Goal: Obtain resource: Download file/media

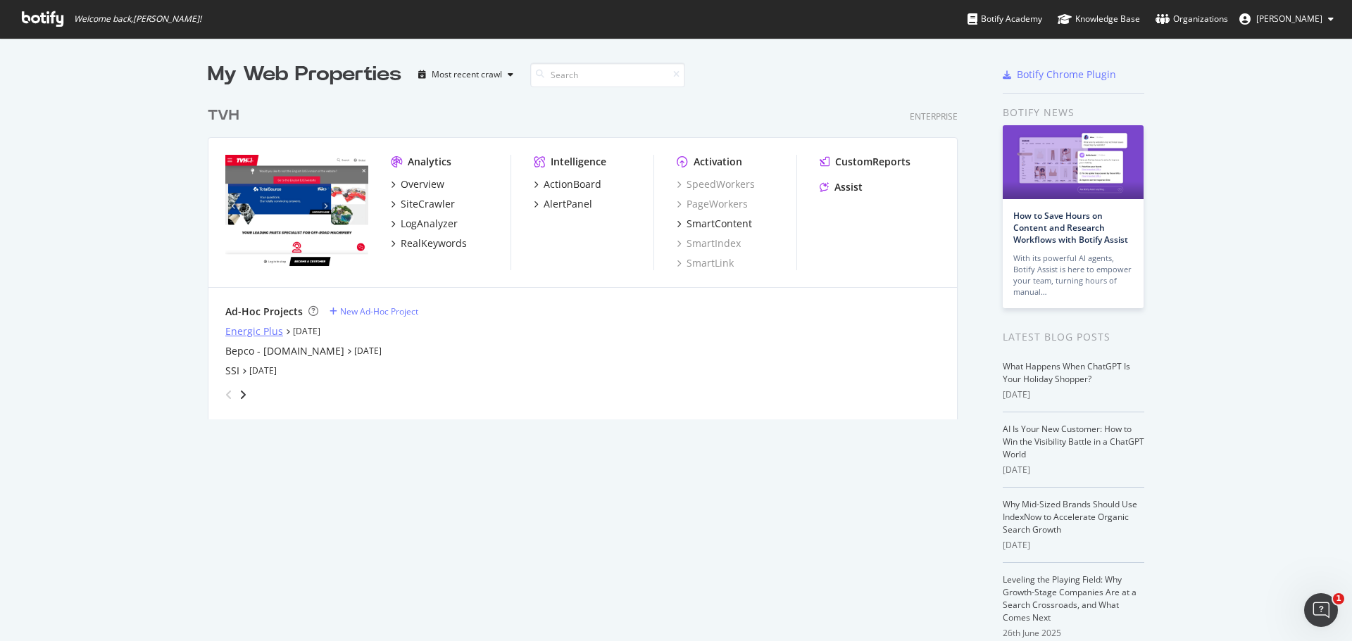
click at [256, 336] on div "Energic Plus" at bounding box center [254, 332] width 58 height 14
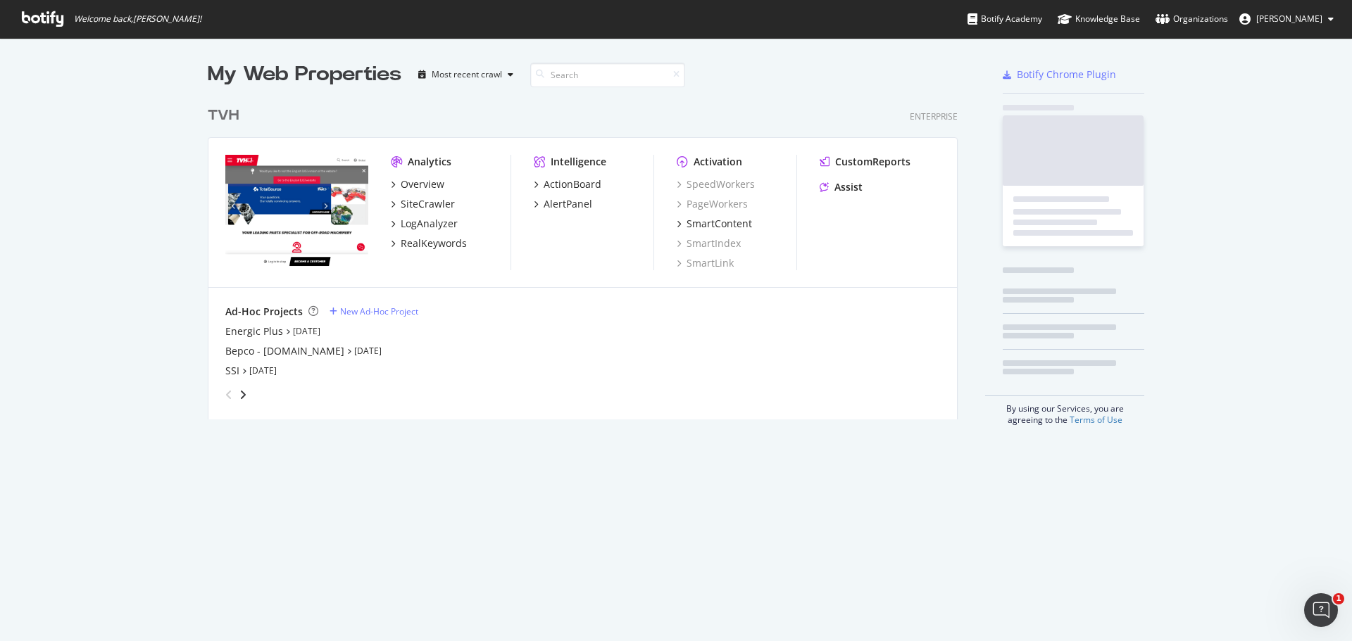
scroll to position [631, 1331]
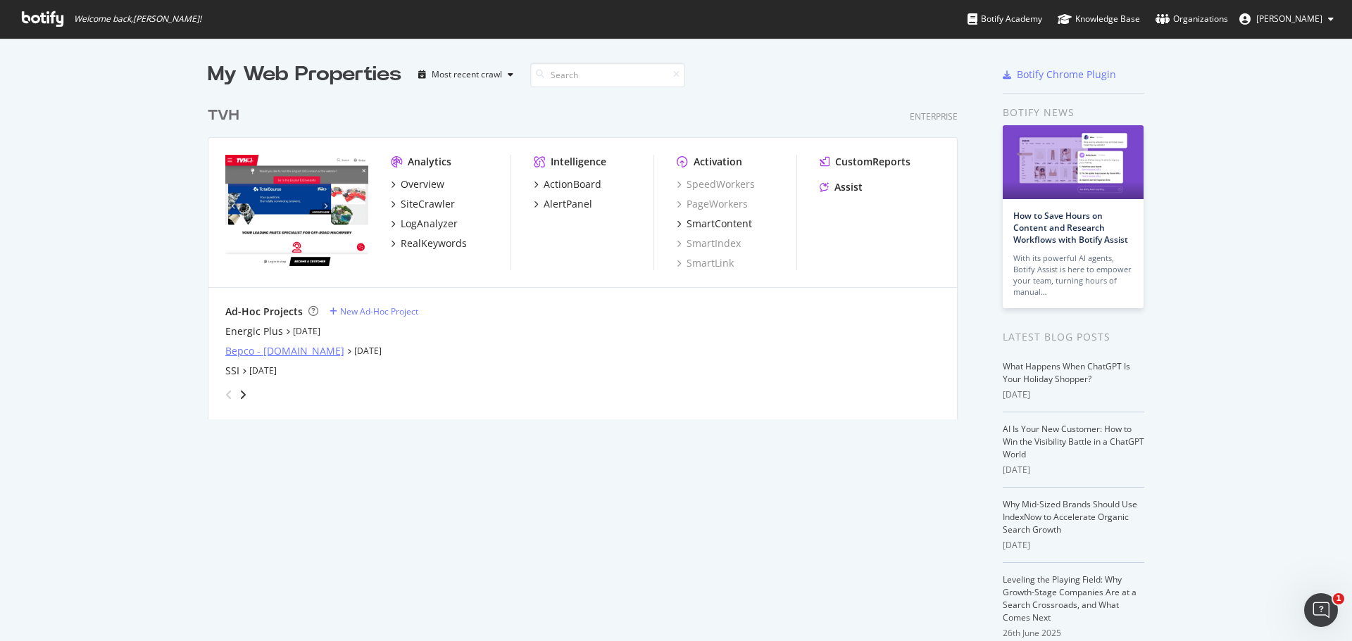
click at [287, 355] on div "Bepco - [DOMAIN_NAME]" at bounding box center [284, 351] width 119 height 14
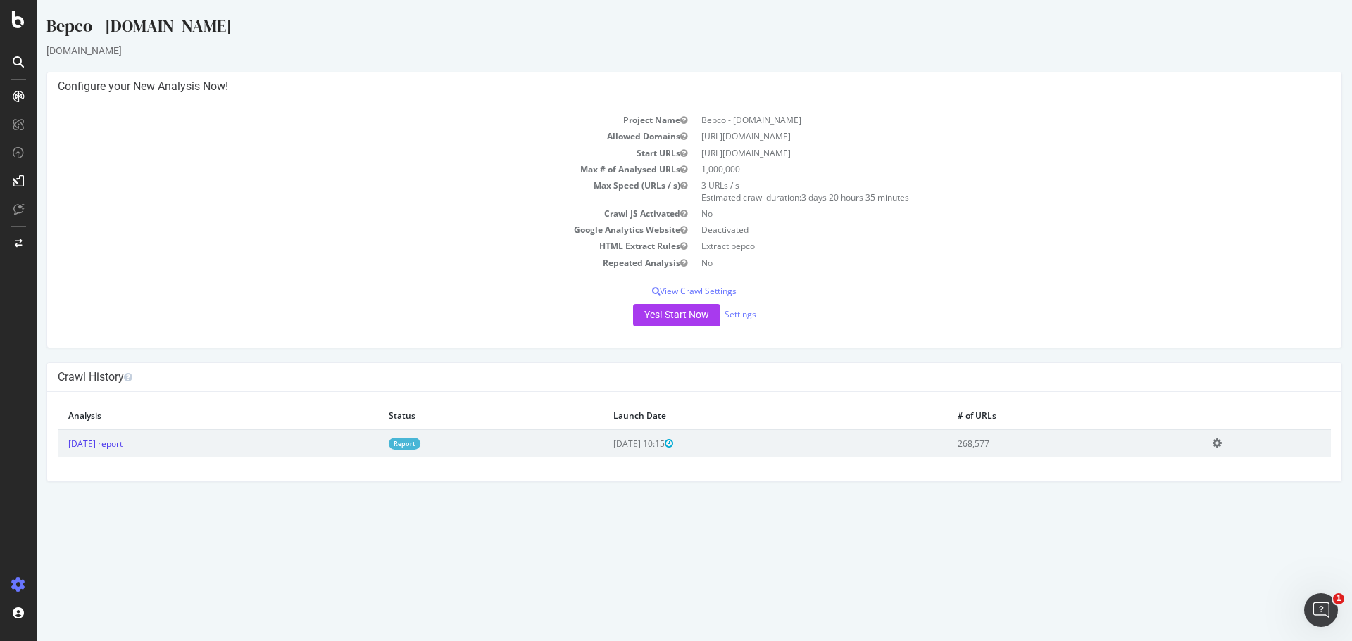
click at [94, 446] on link "[DATE] report" at bounding box center [95, 444] width 54 height 12
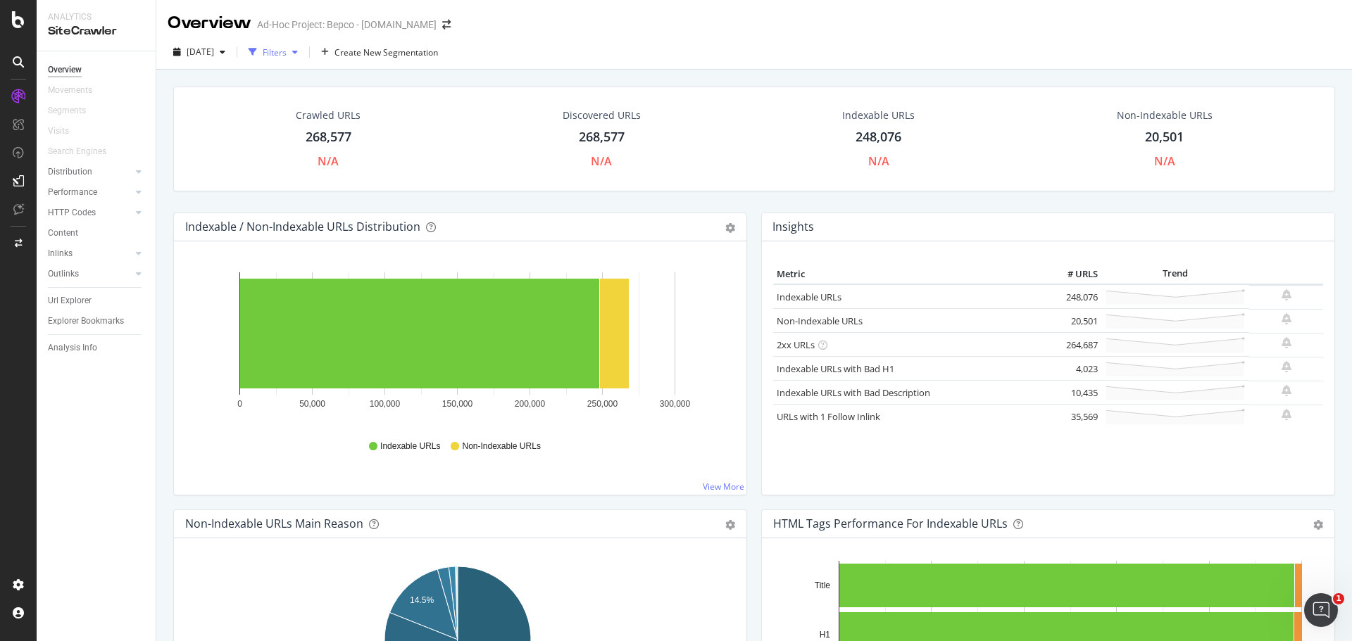
click at [303, 49] on div "button" at bounding box center [295, 52] width 17 height 8
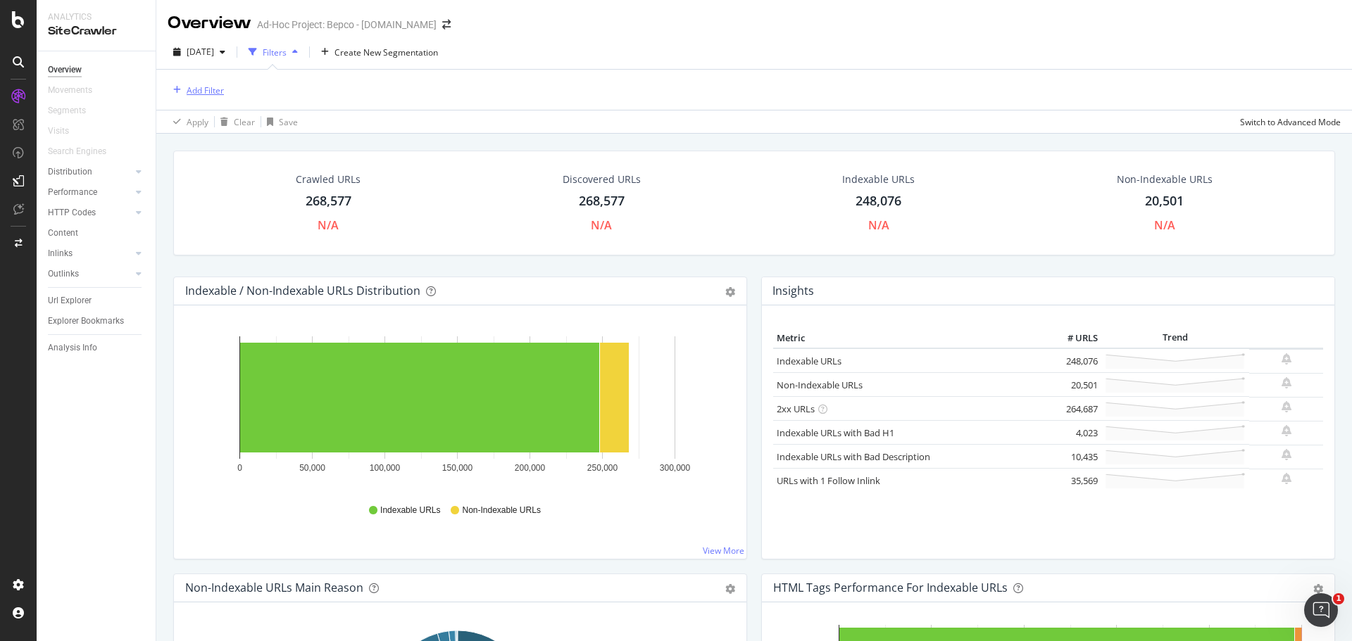
click at [210, 87] on div "Add Filter" at bounding box center [205, 90] width 37 height 12
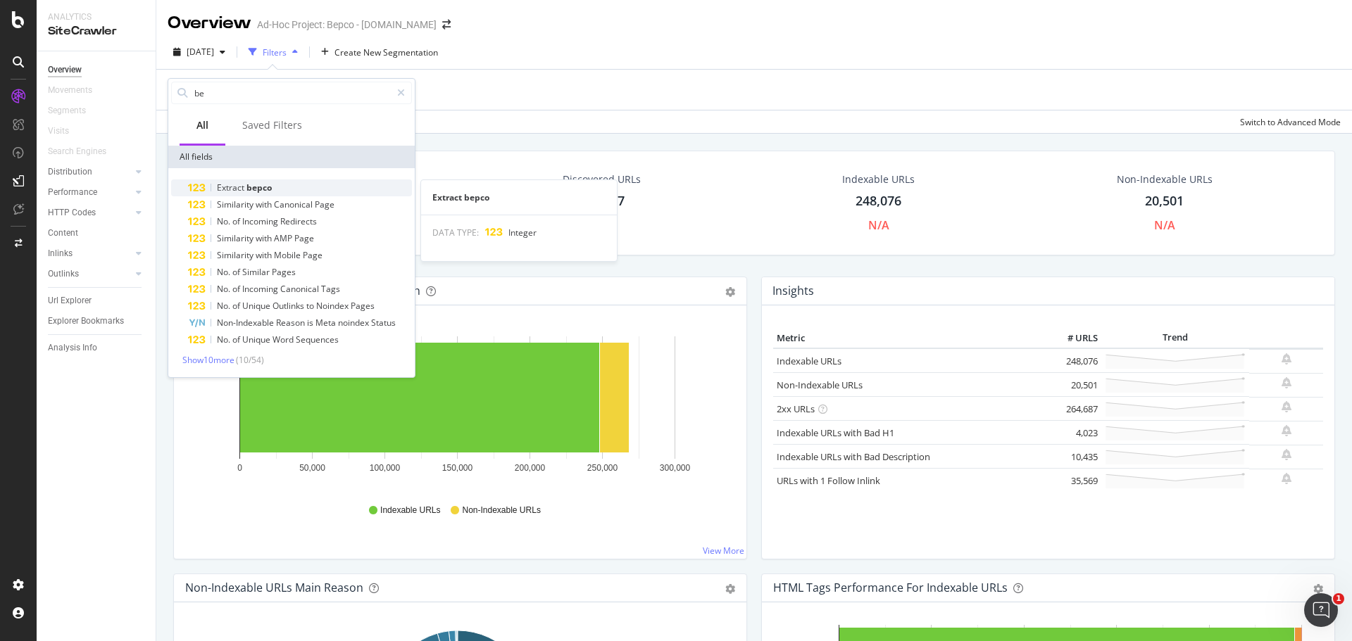
type input "be"
click at [244, 189] on span "Extract" at bounding box center [232, 188] width 30 height 12
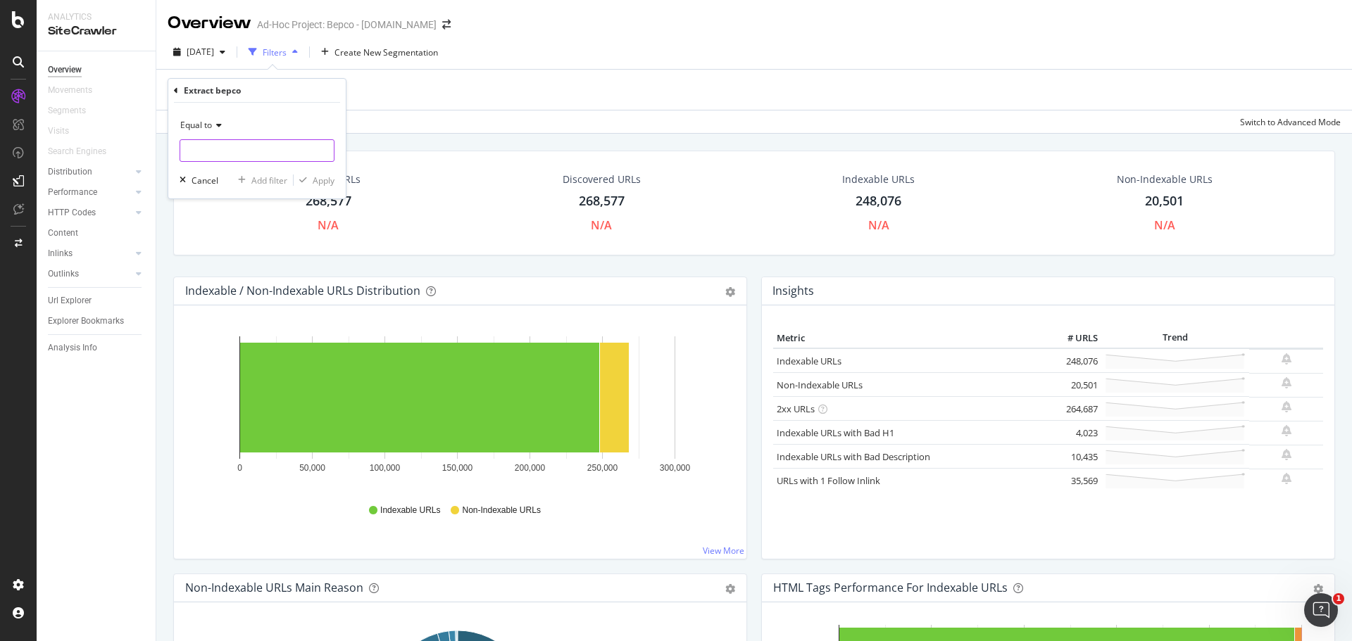
click at [219, 152] on input "number" at bounding box center [257, 150] width 155 height 23
click at [220, 125] on icon at bounding box center [217, 125] width 10 height 8
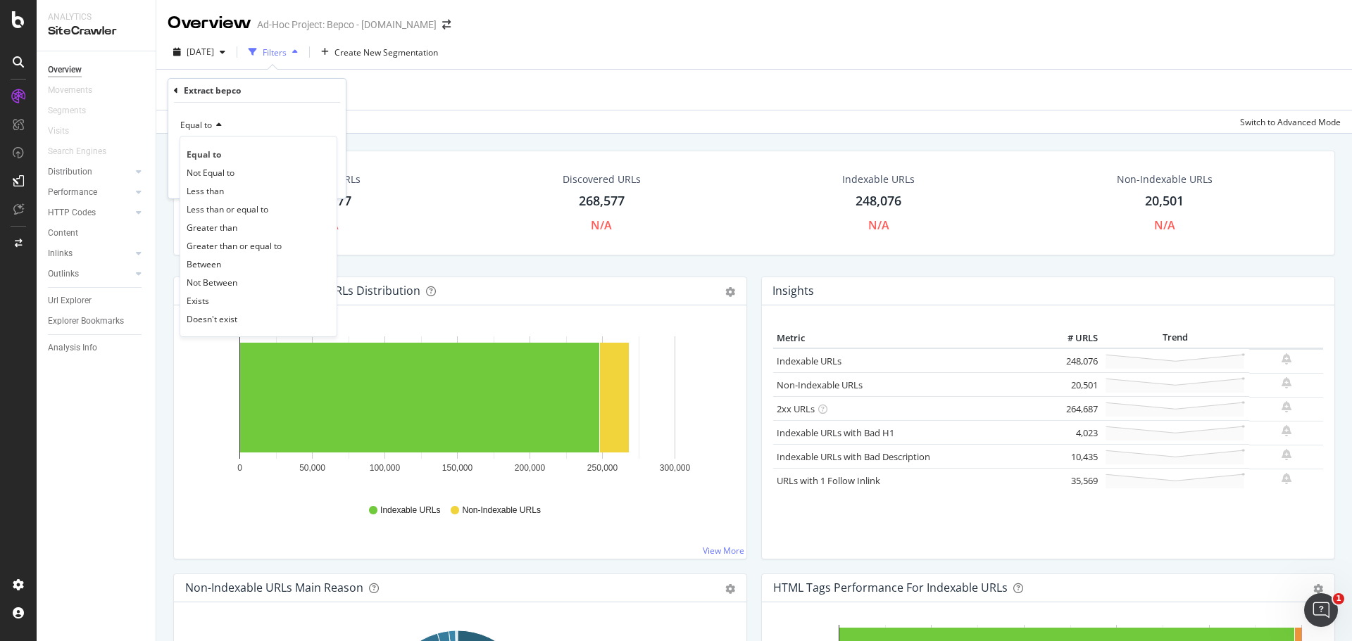
click at [220, 125] on icon at bounding box center [217, 125] width 10 height 8
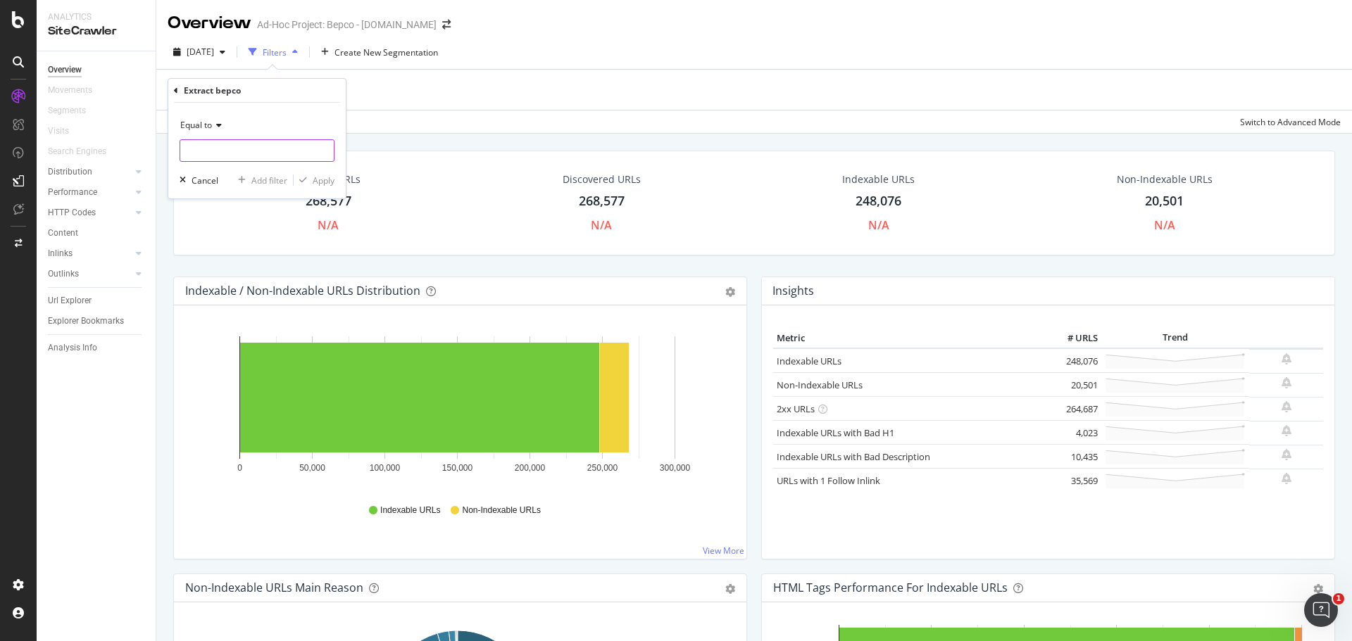
click at [244, 149] on input "number" at bounding box center [257, 150] width 155 height 23
type input "1"
click at [326, 180] on div "Apply" at bounding box center [324, 181] width 22 height 12
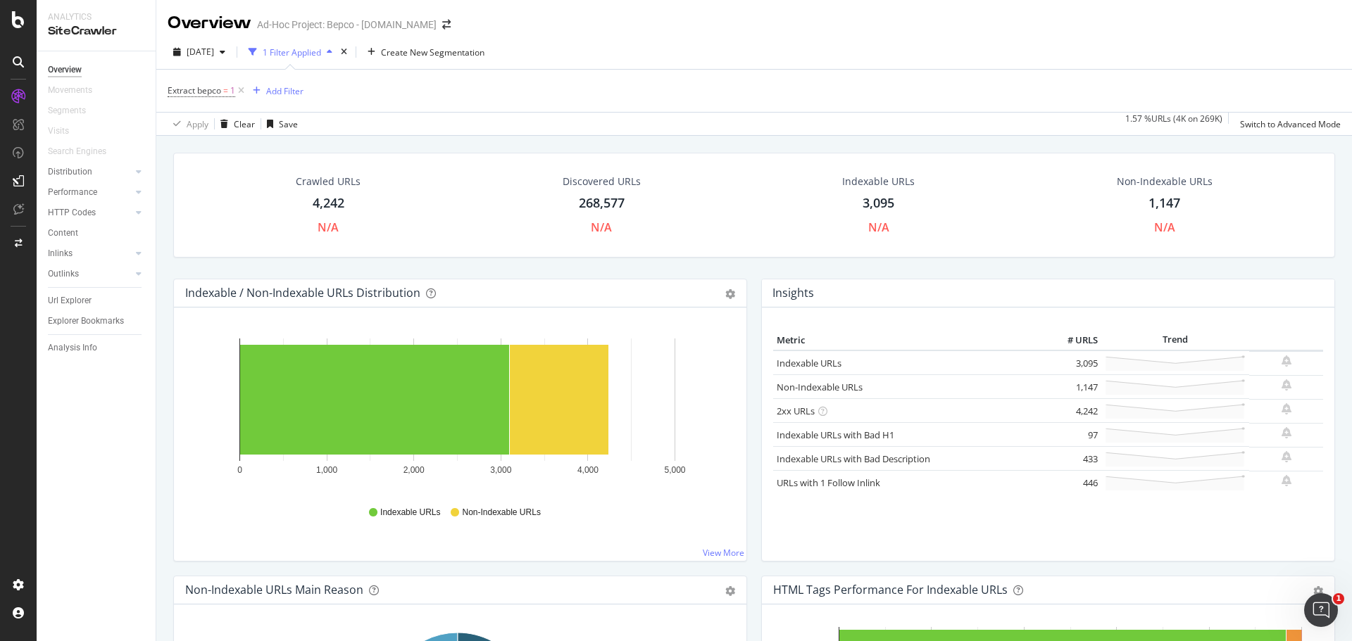
click at [339, 201] on div "4,242" at bounding box center [329, 203] width 32 height 18
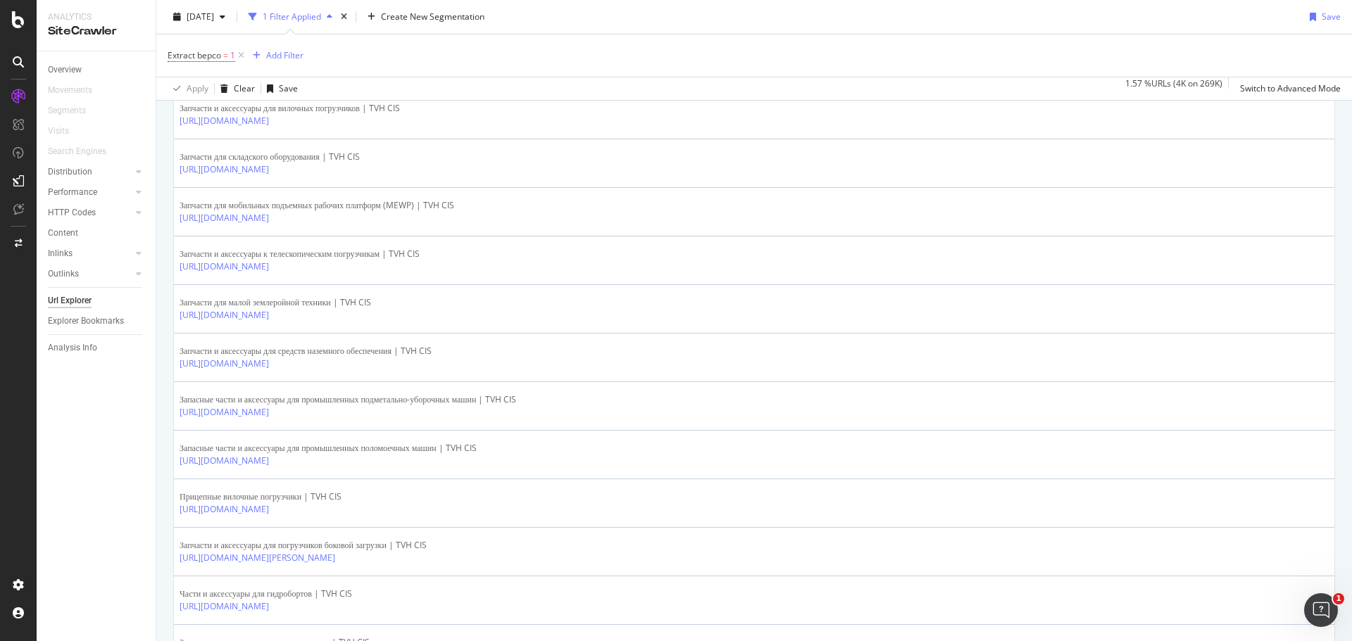
scroll to position [1620, 0]
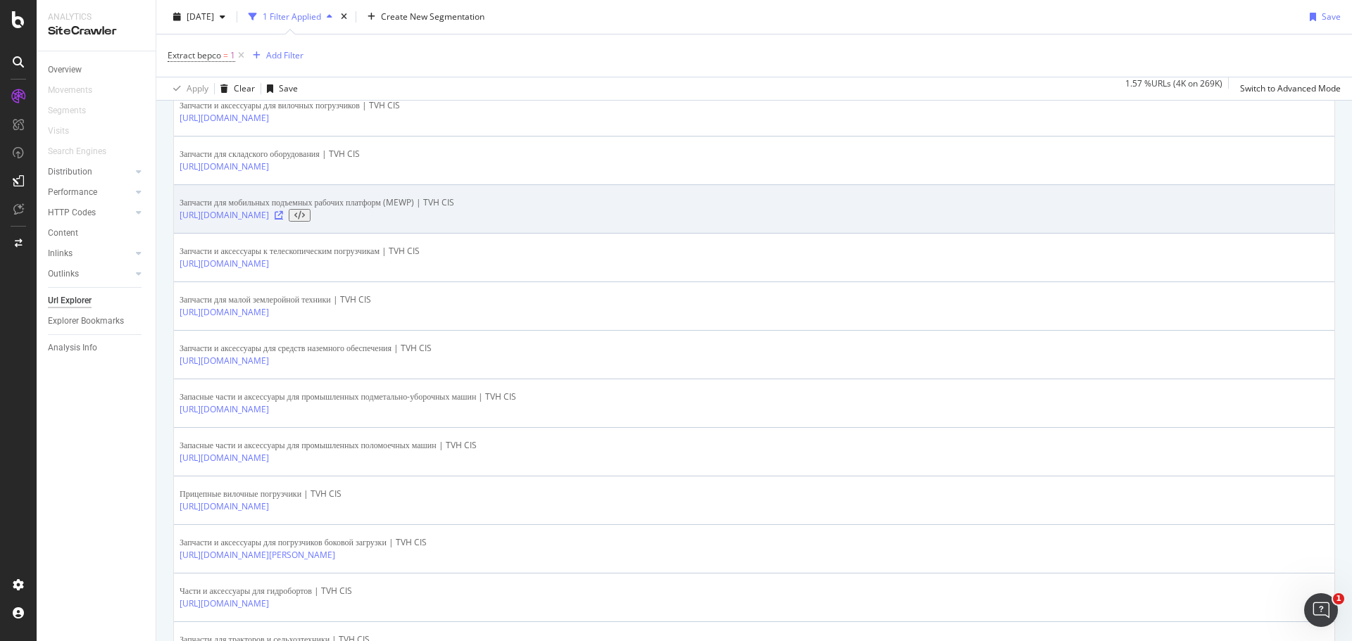
click at [283, 220] on icon at bounding box center [279, 215] width 8 height 8
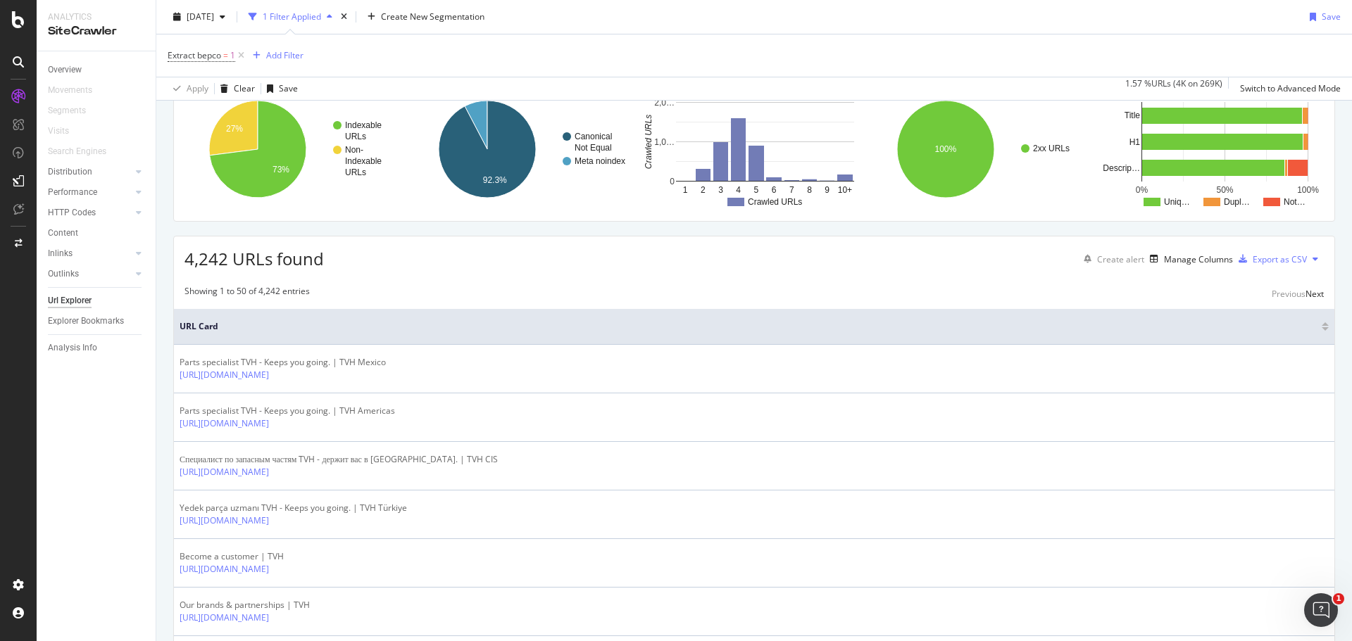
scroll to position [0, 0]
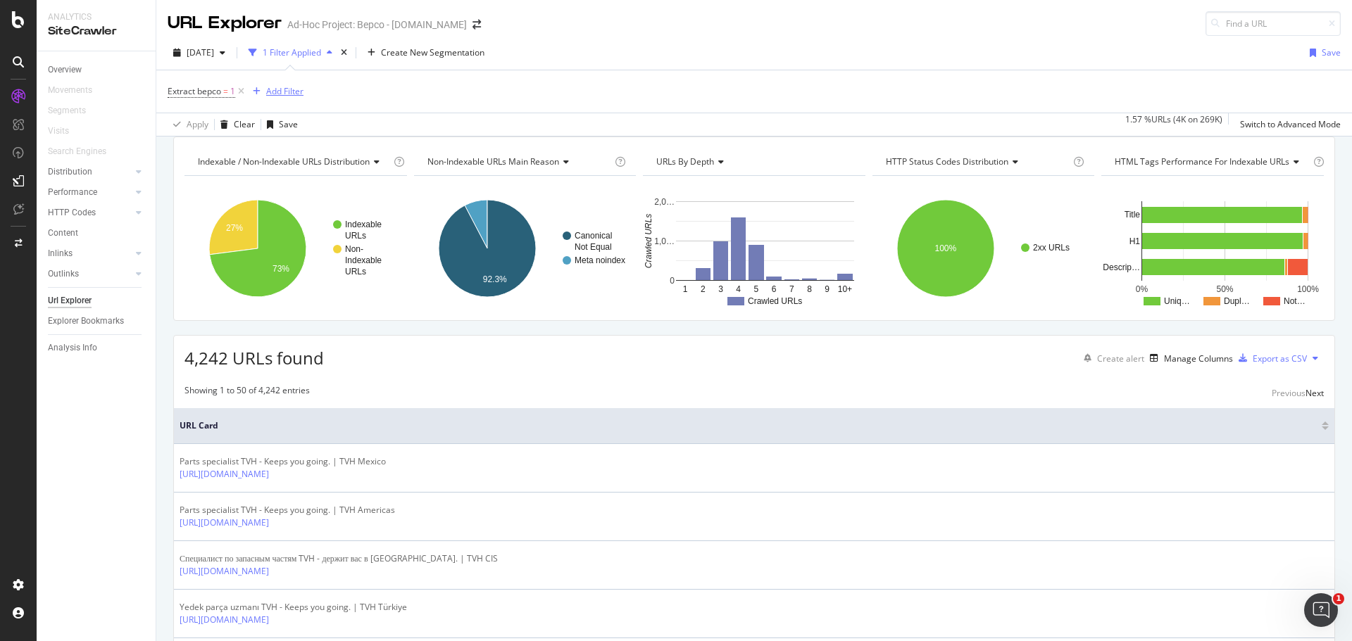
click at [264, 95] on div "button" at bounding box center [256, 91] width 19 height 8
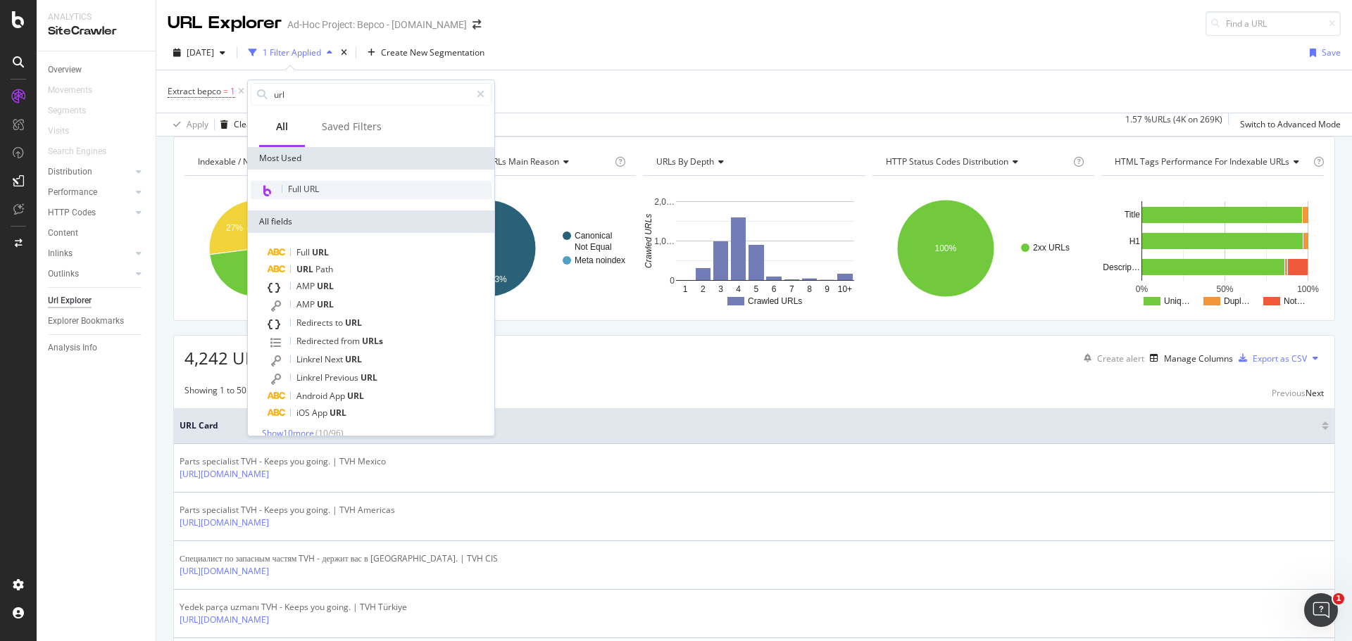
type input "url"
click at [324, 183] on div "Full URL" at bounding box center [371, 190] width 241 height 18
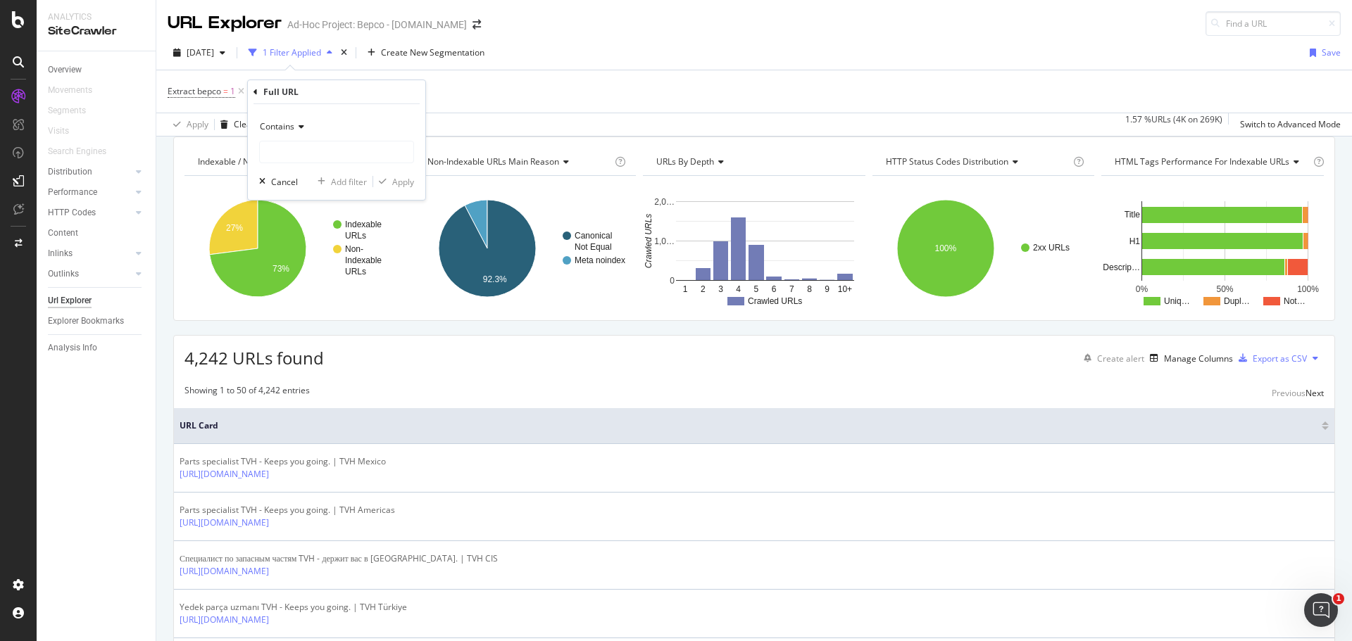
click at [299, 127] on icon at bounding box center [299, 127] width 10 height 8
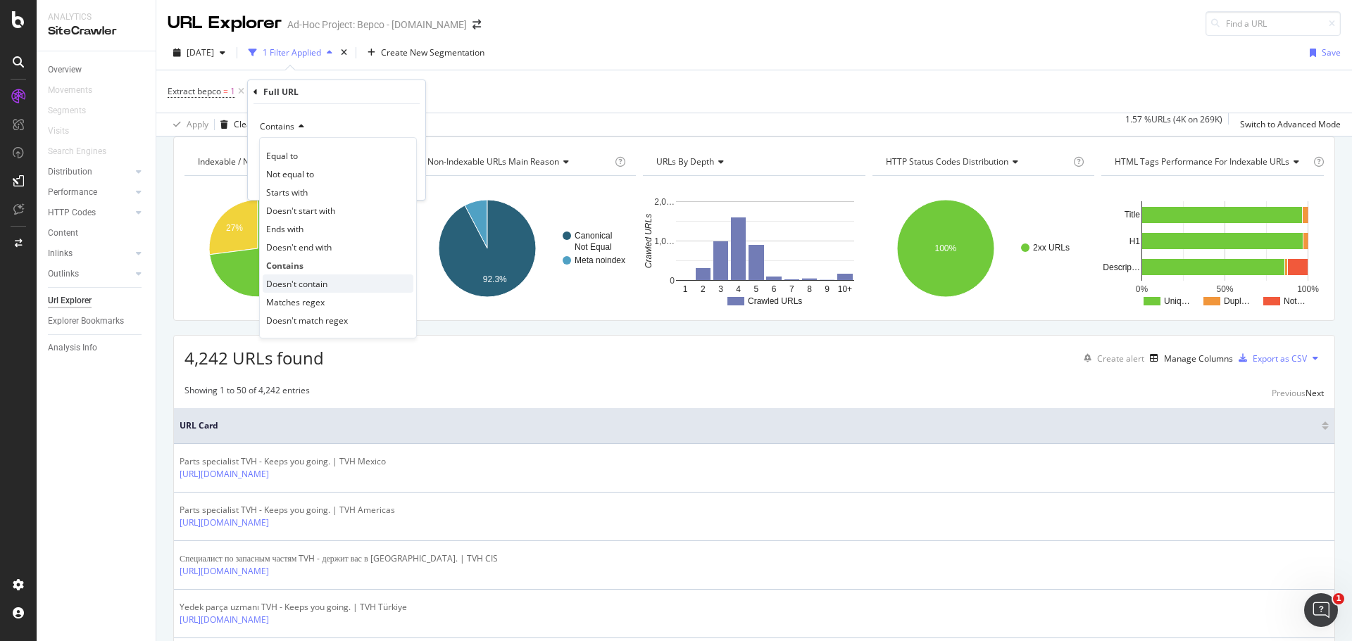
click at [314, 284] on span "Doesn't contain" at bounding box center [296, 284] width 61 height 12
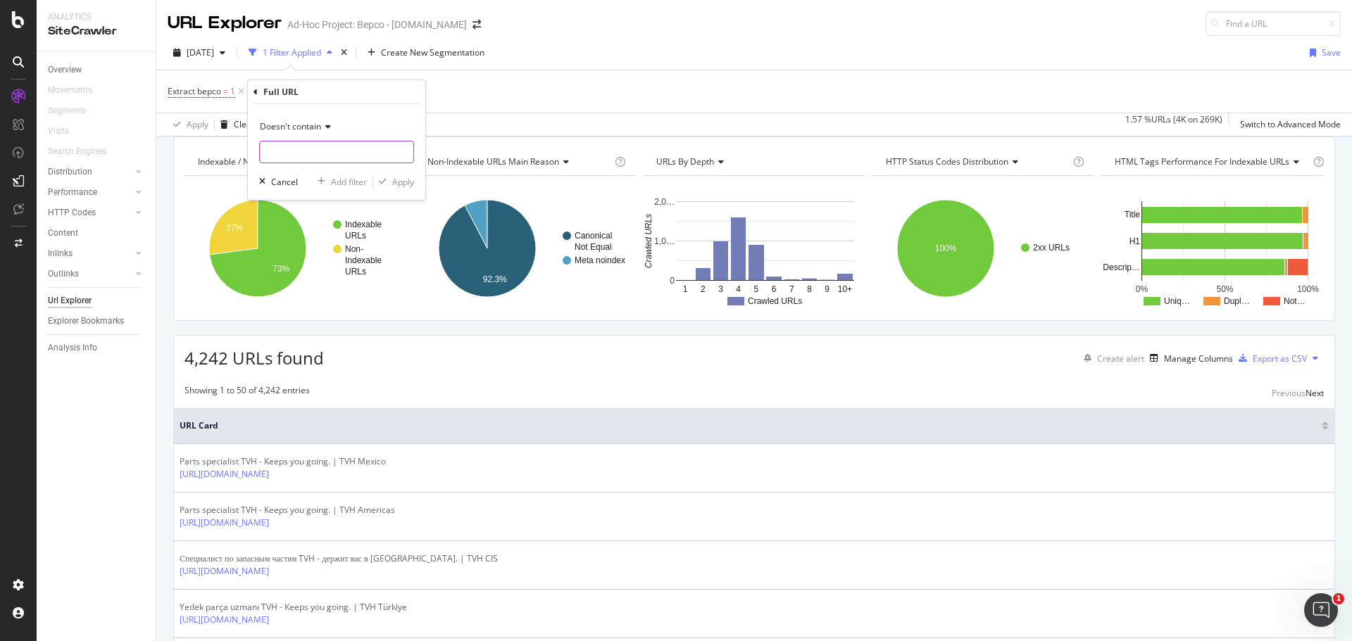
click at [299, 149] on input "text" at bounding box center [337, 152] width 154 height 23
type input "ru-xr"
click at [408, 182] on div "Apply" at bounding box center [403, 182] width 22 height 12
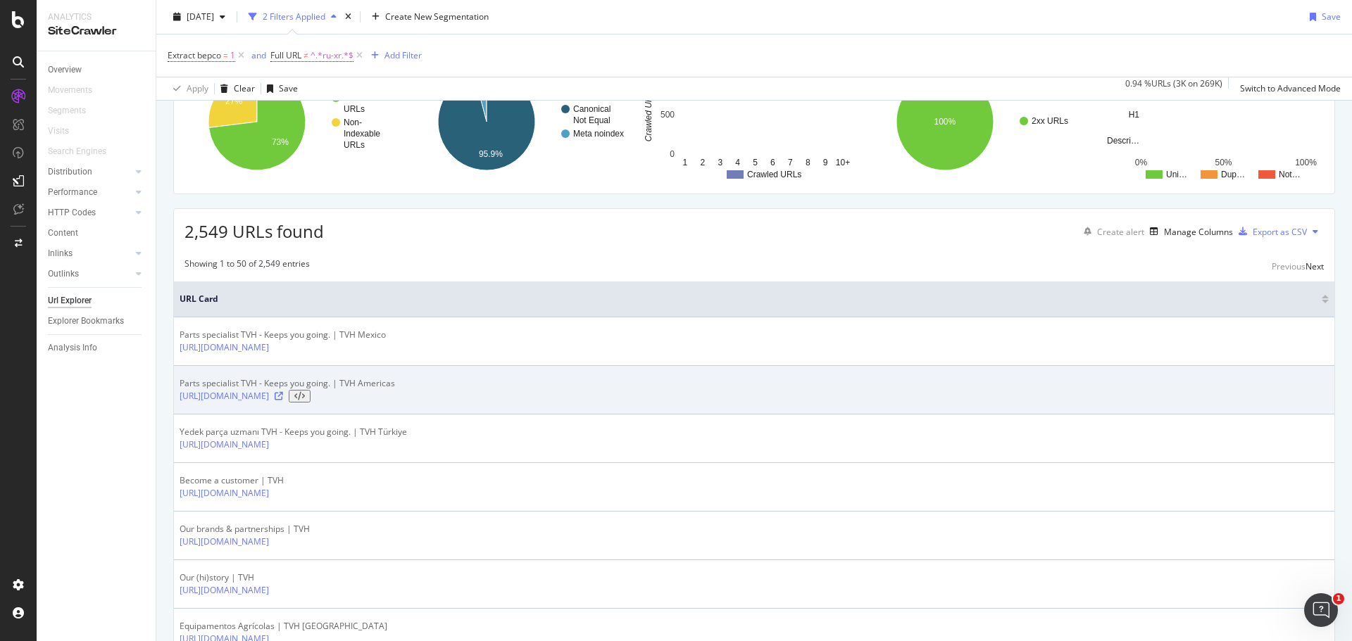
scroll to position [141, 0]
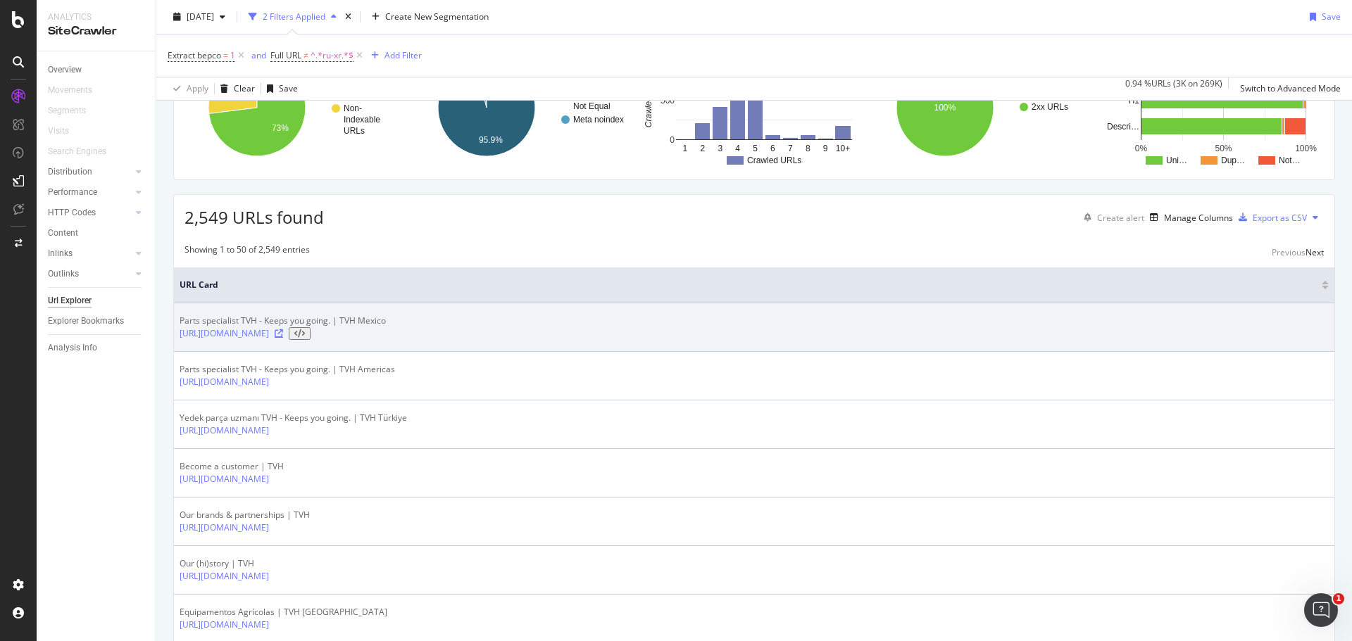
click at [283, 338] on icon at bounding box center [279, 334] width 8 height 8
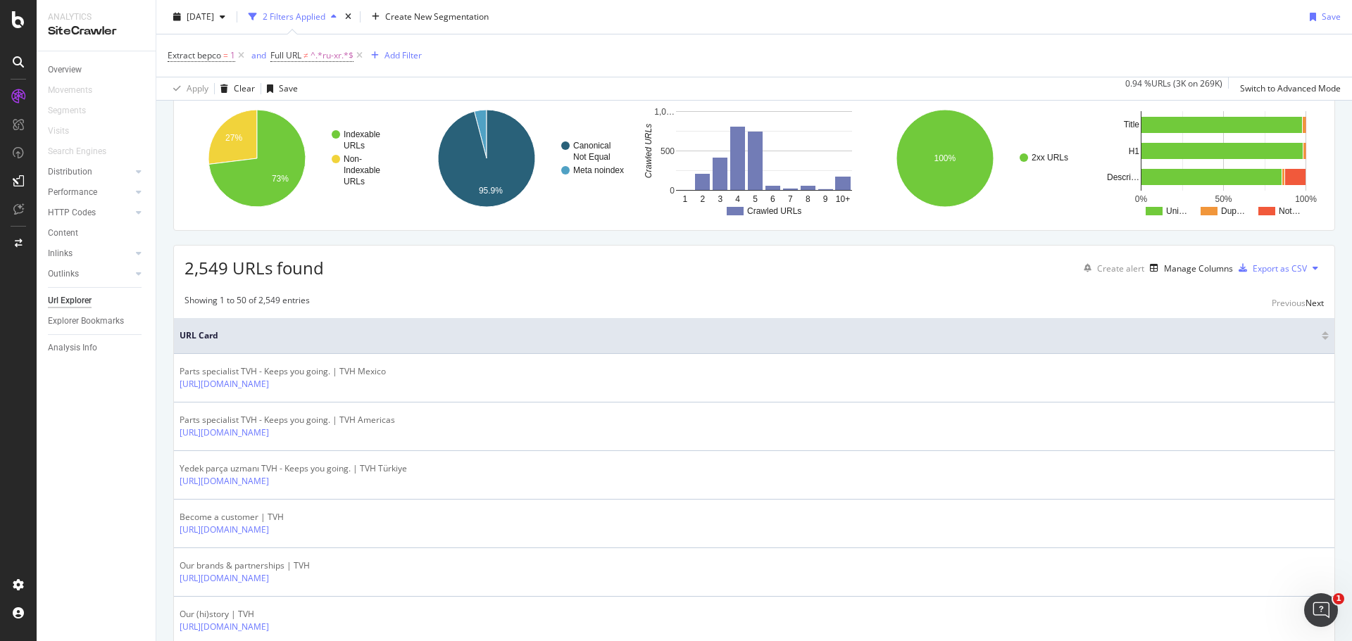
scroll to position [0, 0]
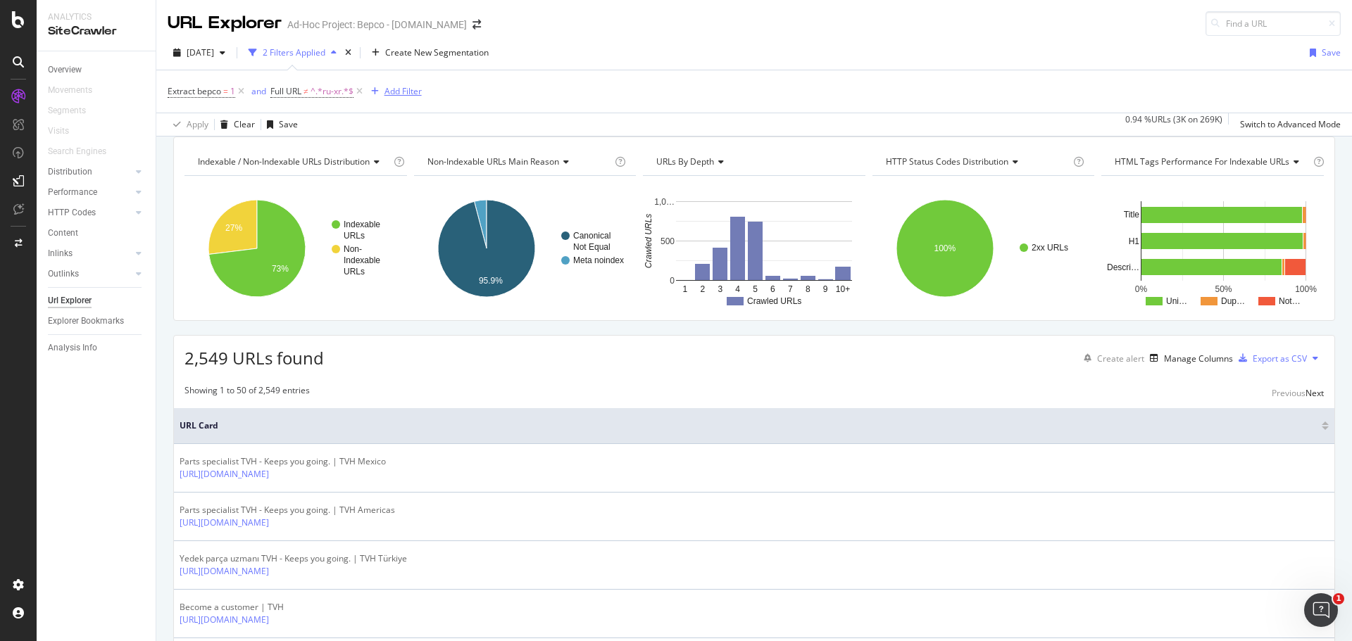
click at [395, 94] on div "Add Filter" at bounding box center [402, 91] width 37 height 12
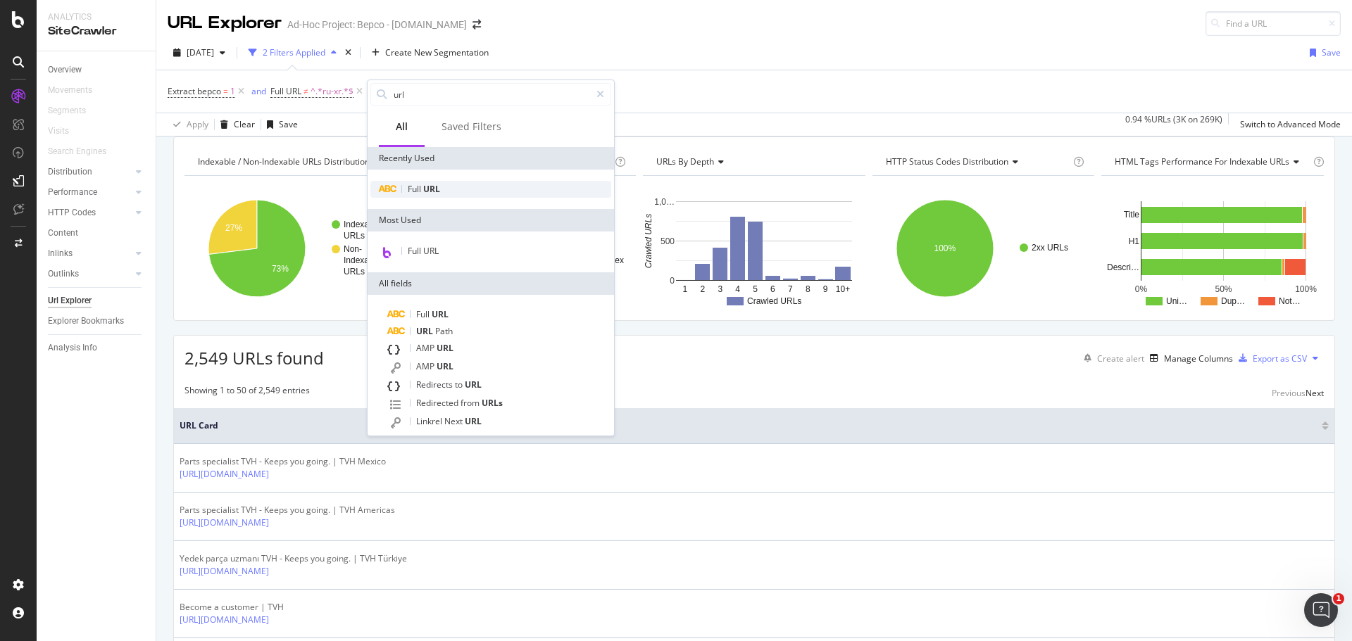
click at [425, 197] on div "Full URL" at bounding box center [490, 189] width 241 height 17
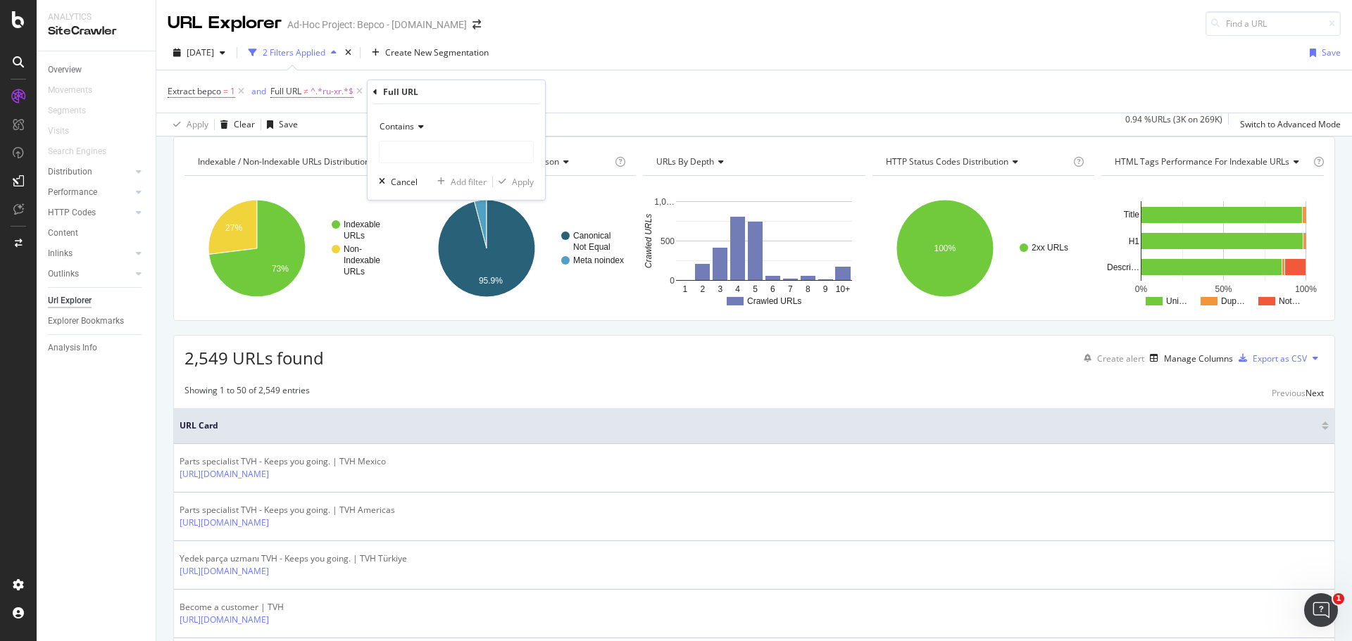
click at [403, 130] on span "Contains" at bounding box center [397, 126] width 35 height 12
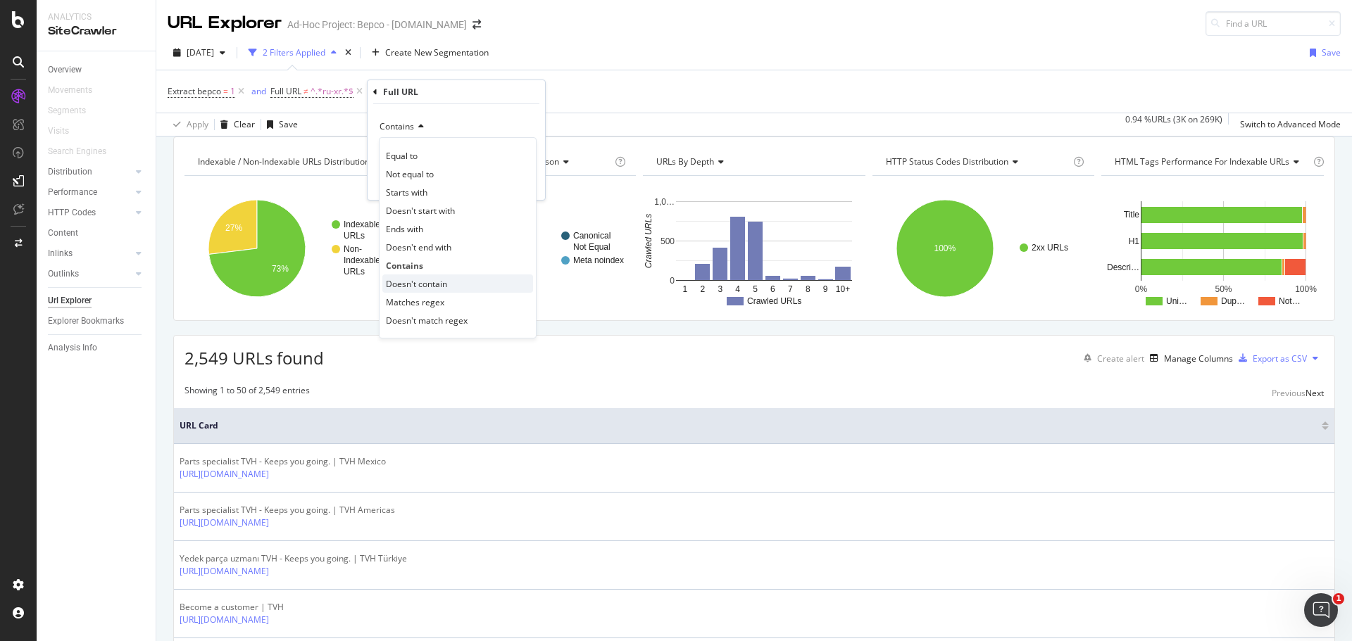
click at [444, 280] on span "Doesn't contain" at bounding box center [416, 284] width 61 height 12
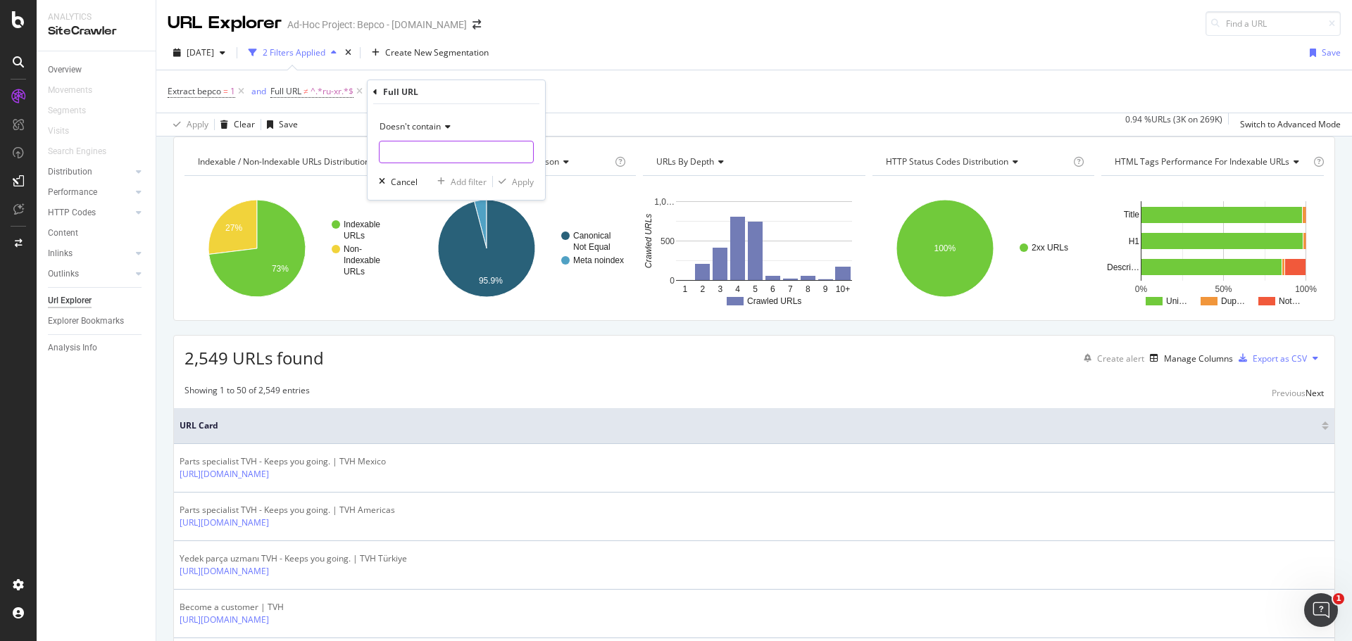
click at [434, 157] on input "text" at bounding box center [457, 152] width 154 height 23
type input "es-mx"
click at [523, 183] on div "Apply" at bounding box center [523, 182] width 22 height 12
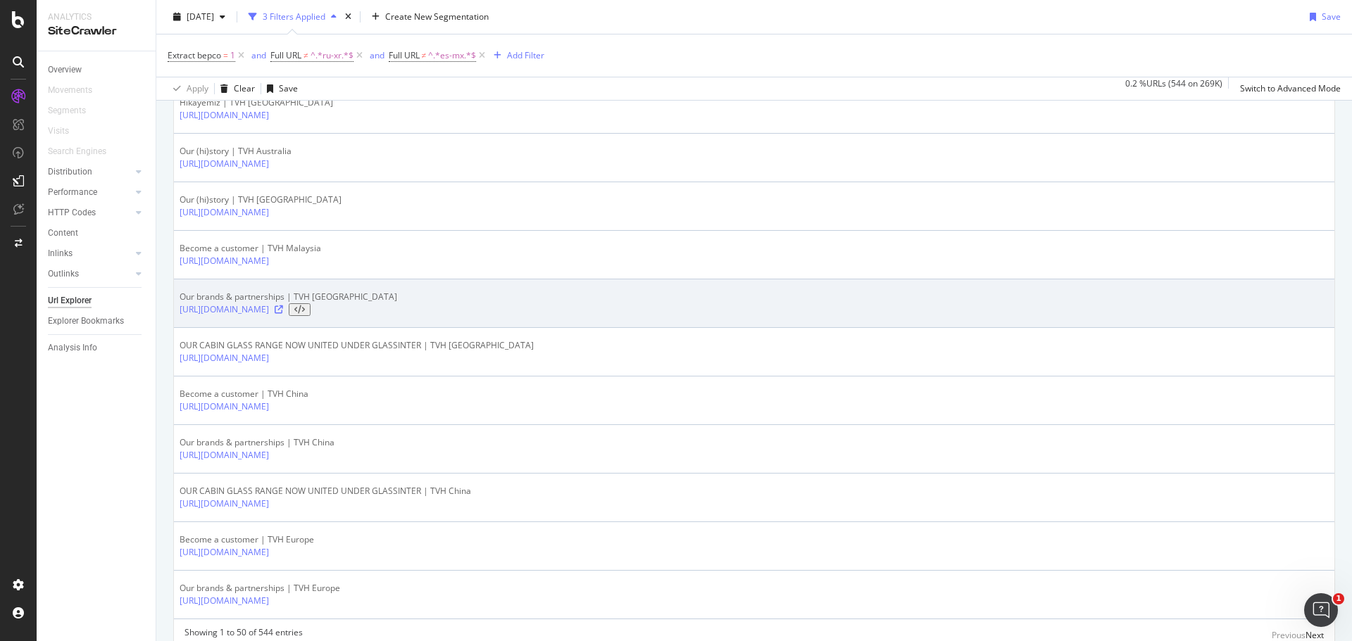
scroll to position [2400, 0]
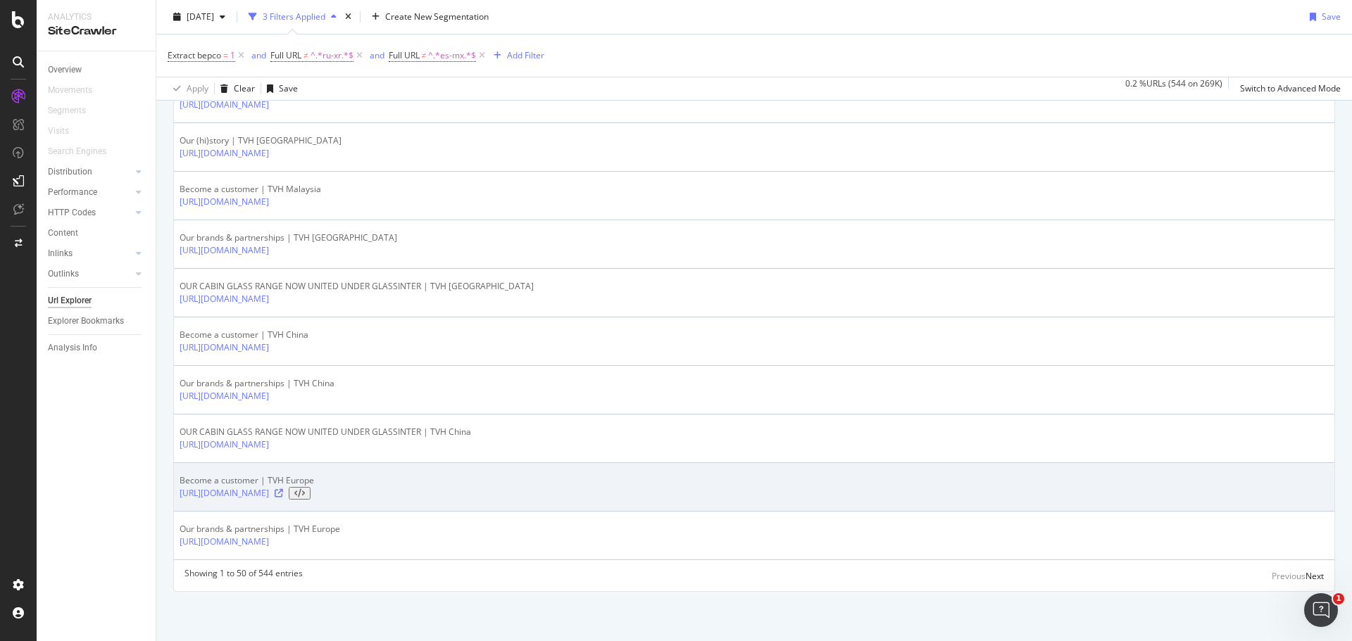
drag, startPoint x: 162, startPoint y: 300, endPoint x: 230, endPoint y: 503, distance: 214.0
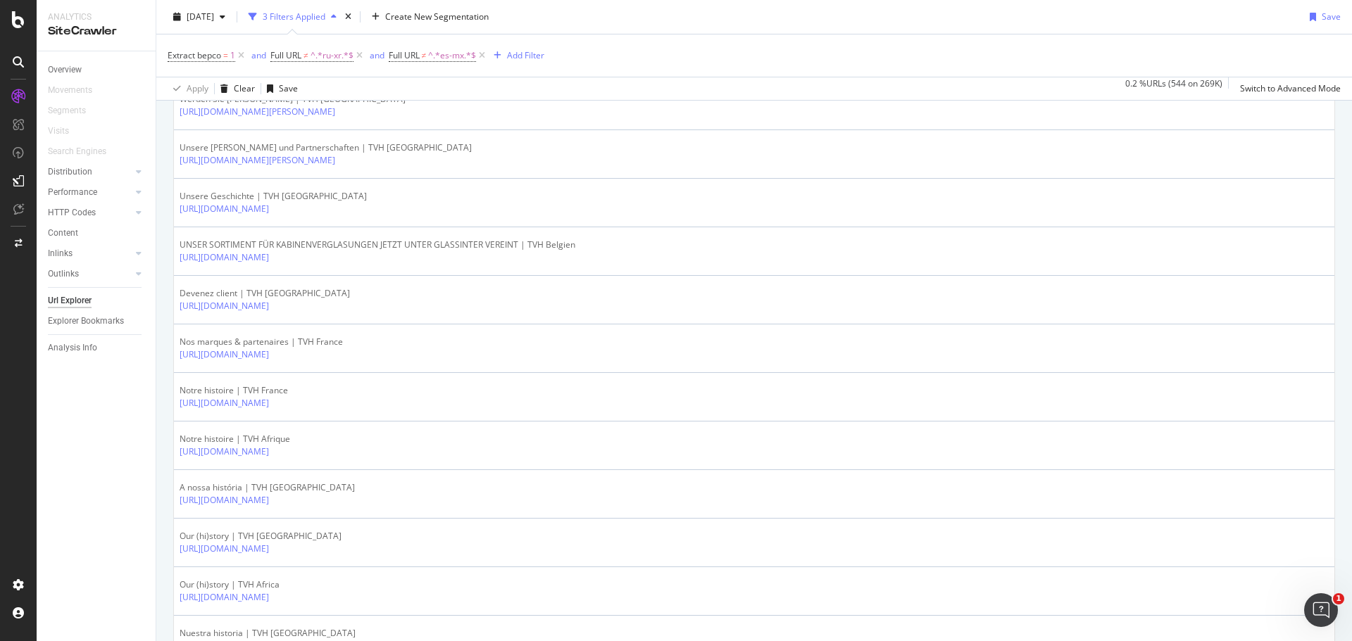
scroll to position [0, 0]
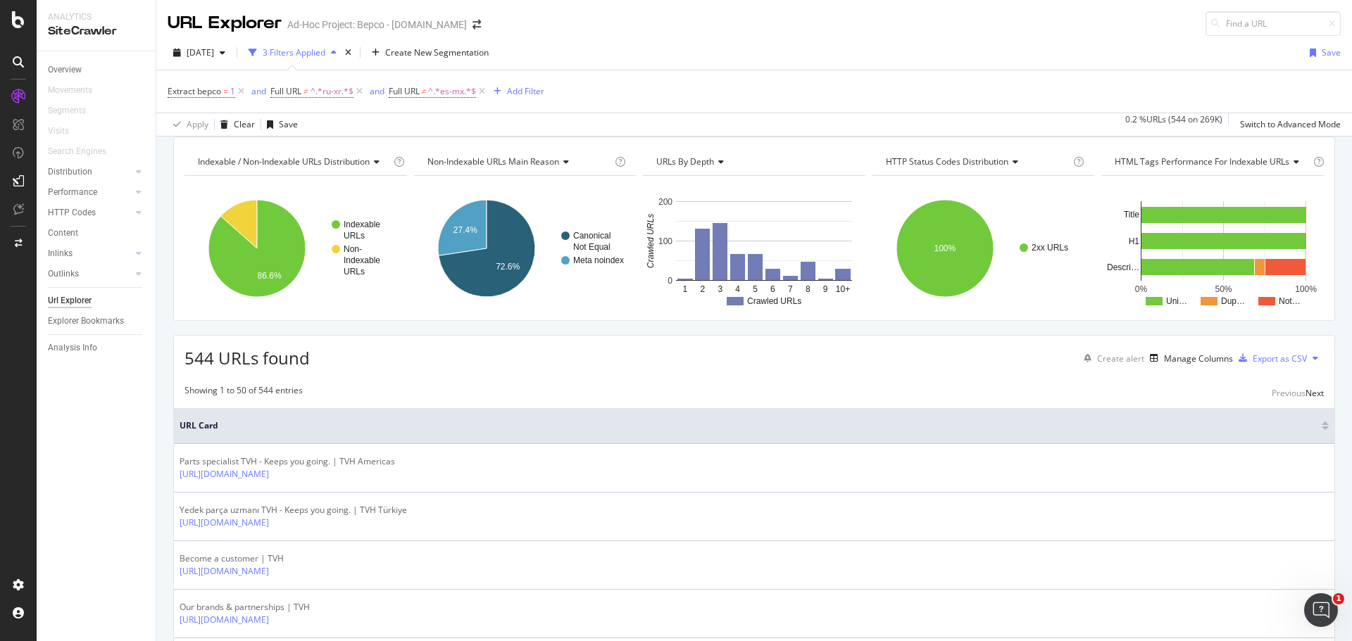
drag, startPoint x: 823, startPoint y: 545, endPoint x: 861, endPoint y: 312, distance: 236.2
click at [1089, 78] on div "Extract bepco = 1 and Full URL ≠ ^.*ru-xr.*$ and Full URL ≠ ^.*es-mx.*$ Add Fil…" at bounding box center [754, 91] width 1173 height 42
click at [1286, 365] on div "Export as CSV" at bounding box center [1280, 359] width 54 height 12
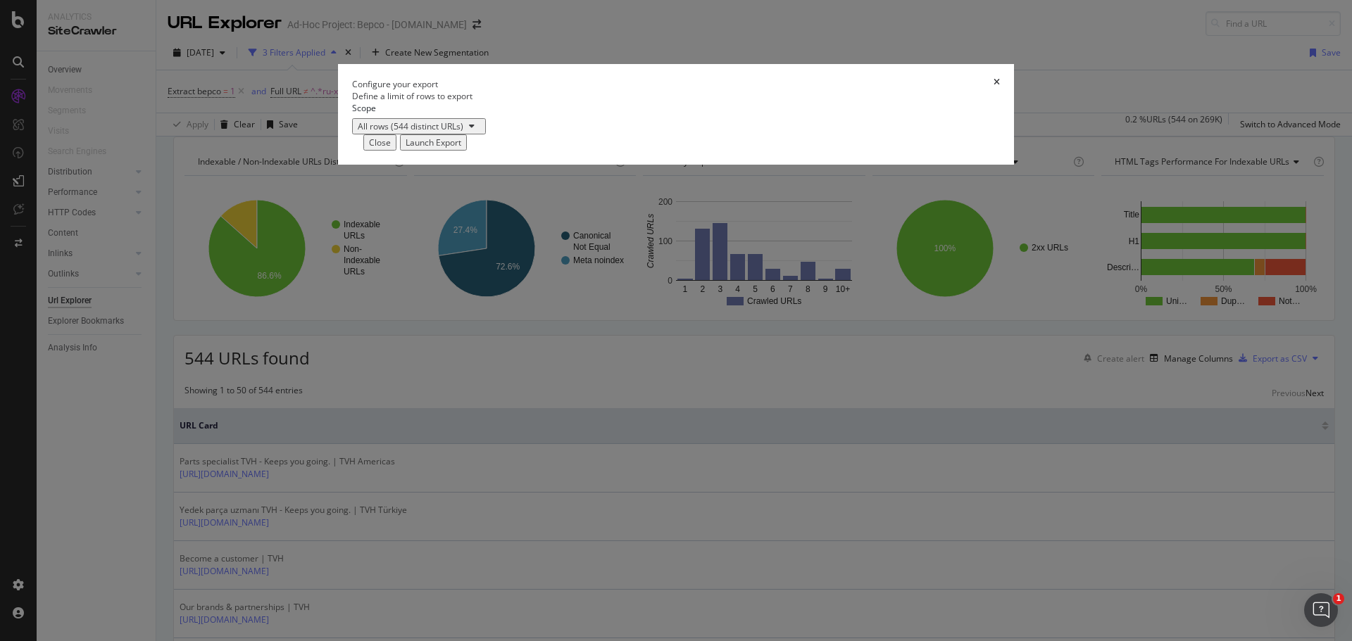
click at [461, 149] on div "Launch Export" at bounding box center [434, 143] width 56 height 12
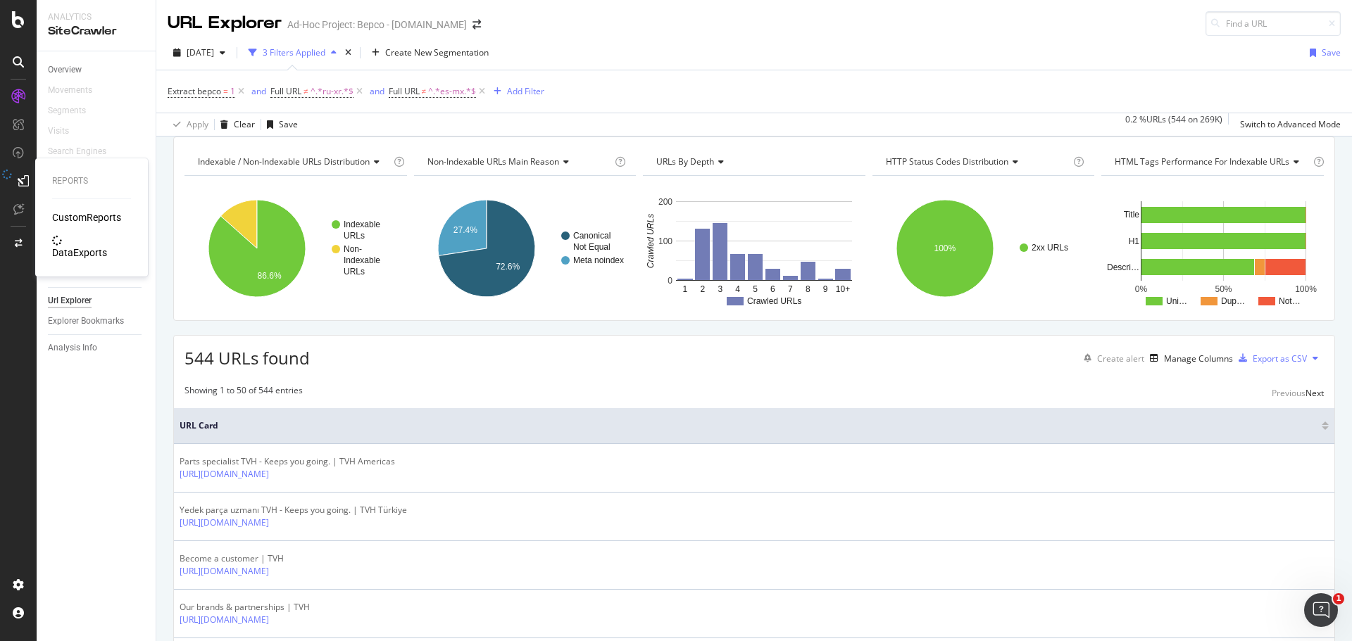
click at [95, 246] on div "DataExports" at bounding box center [79, 253] width 55 height 14
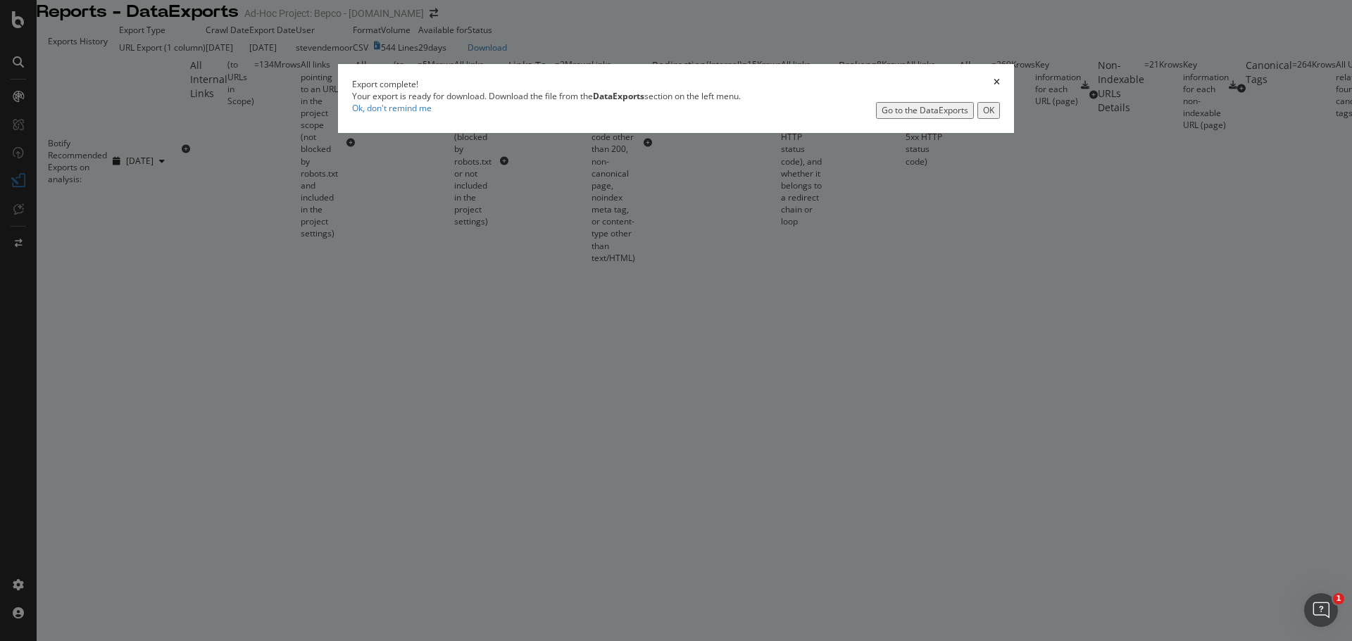
click at [983, 116] on div "OK" at bounding box center [988, 110] width 11 height 12
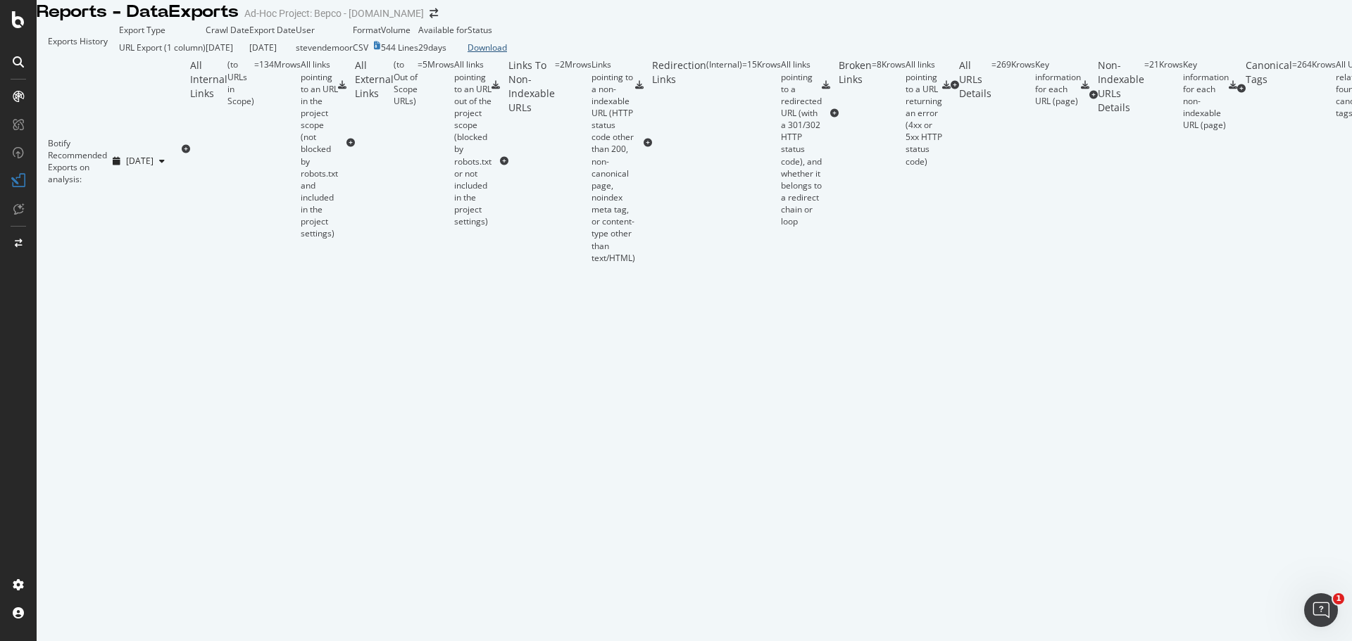
click at [507, 54] on div "Download" at bounding box center [487, 48] width 39 height 12
